Goal: Transaction & Acquisition: Download file/media

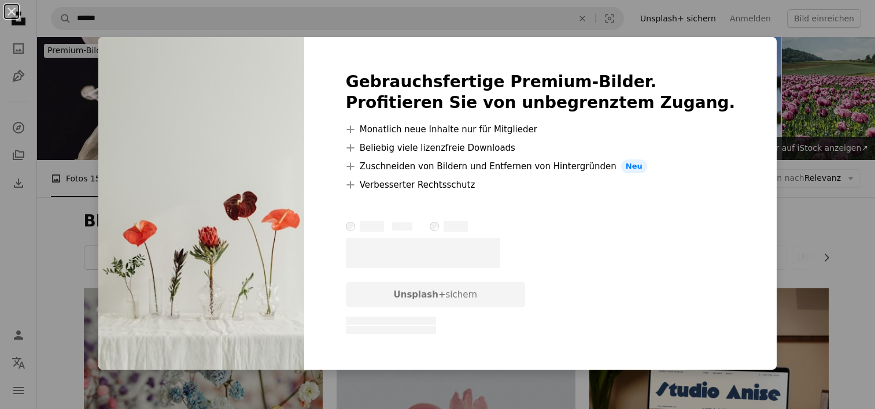
scroll to position [3539, 0]
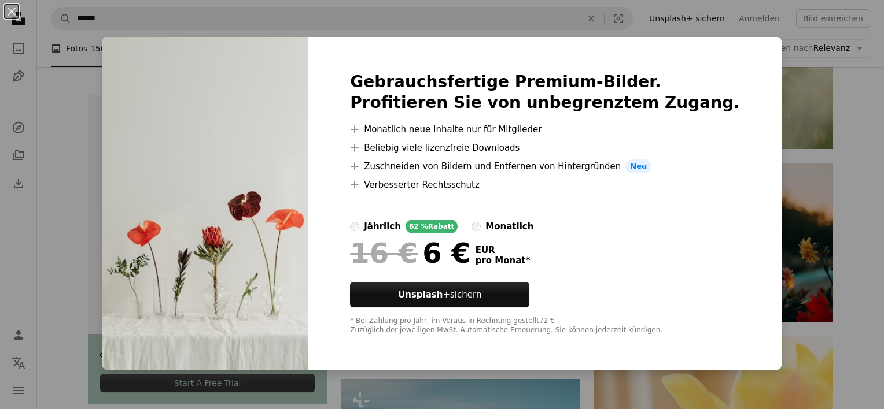
click at [867, 293] on div "An X shape Gebrauchsfertige Premium-Bilder. Profitieren Sie von unbegrenztem Zu…" at bounding box center [442, 204] width 884 height 409
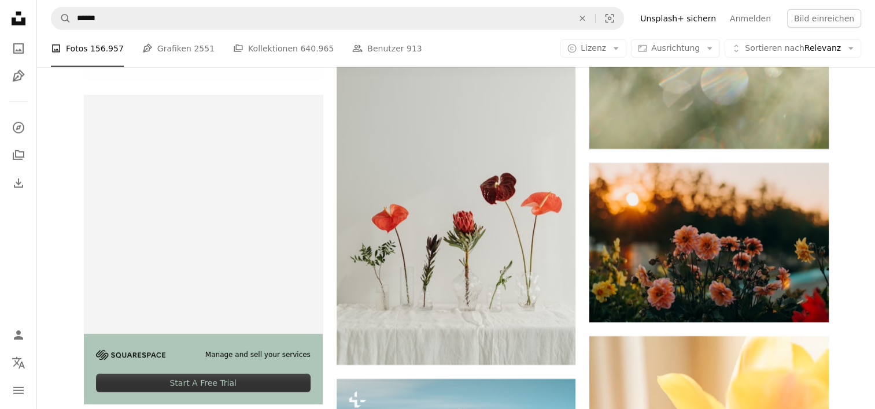
click at [862, 312] on div "Plus sign for Unsplash+ A heart A plus sign [PERSON_NAME] Für Unsplash+ A lock …" at bounding box center [456, 173] width 838 height 6847
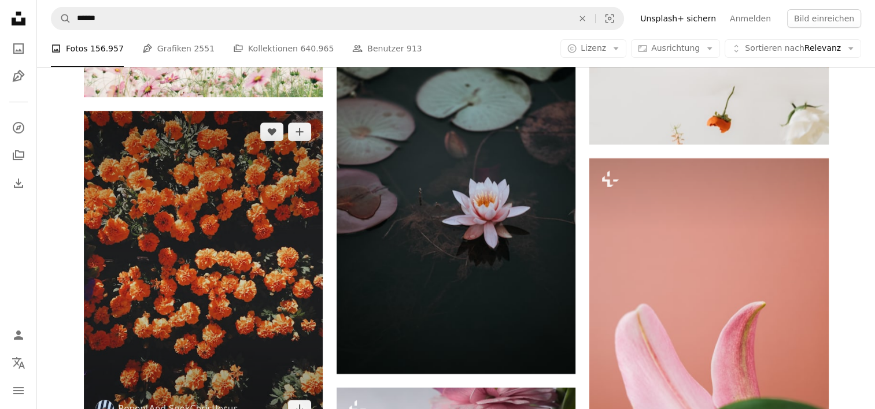
scroll to position [4811, 0]
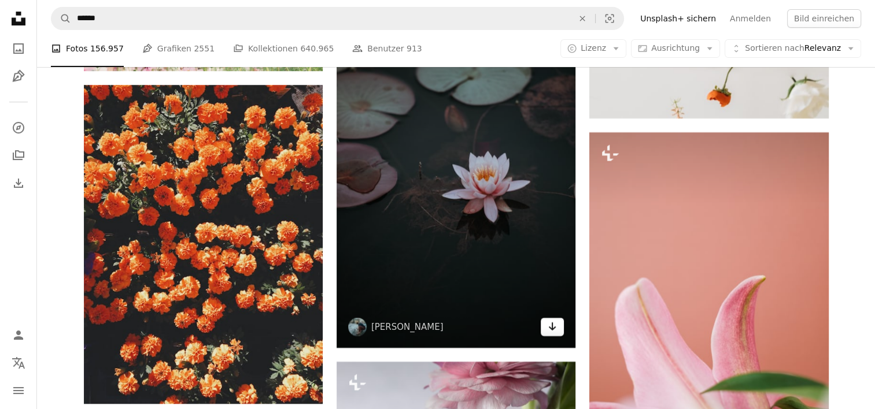
click at [555, 328] on icon "Arrow pointing down" at bounding box center [552, 327] width 9 height 14
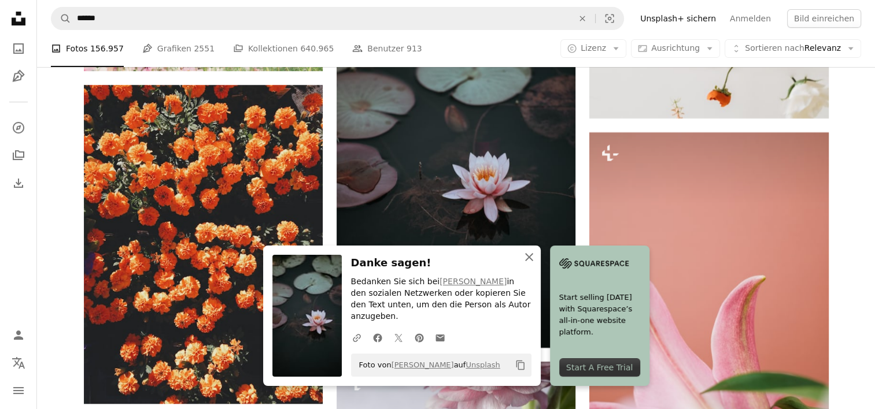
drag, startPoint x: 527, startPoint y: 268, endPoint x: 531, endPoint y: 276, distance: 8.8
click at [527, 261] on icon "button" at bounding box center [529, 257] width 8 height 8
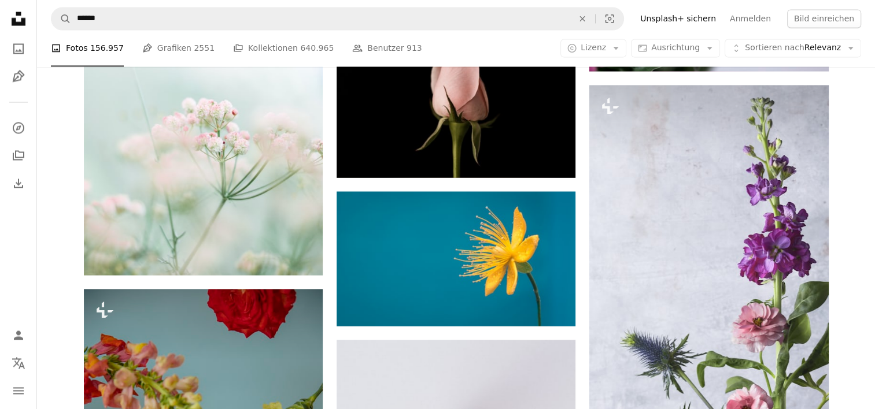
scroll to position [10882, 0]
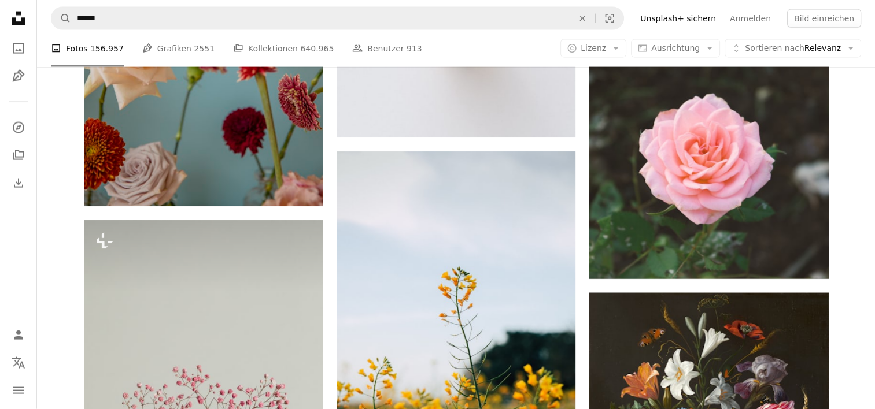
scroll to position [11576, 0]
